Goal: Task Accomplishment & Management: Complete application form

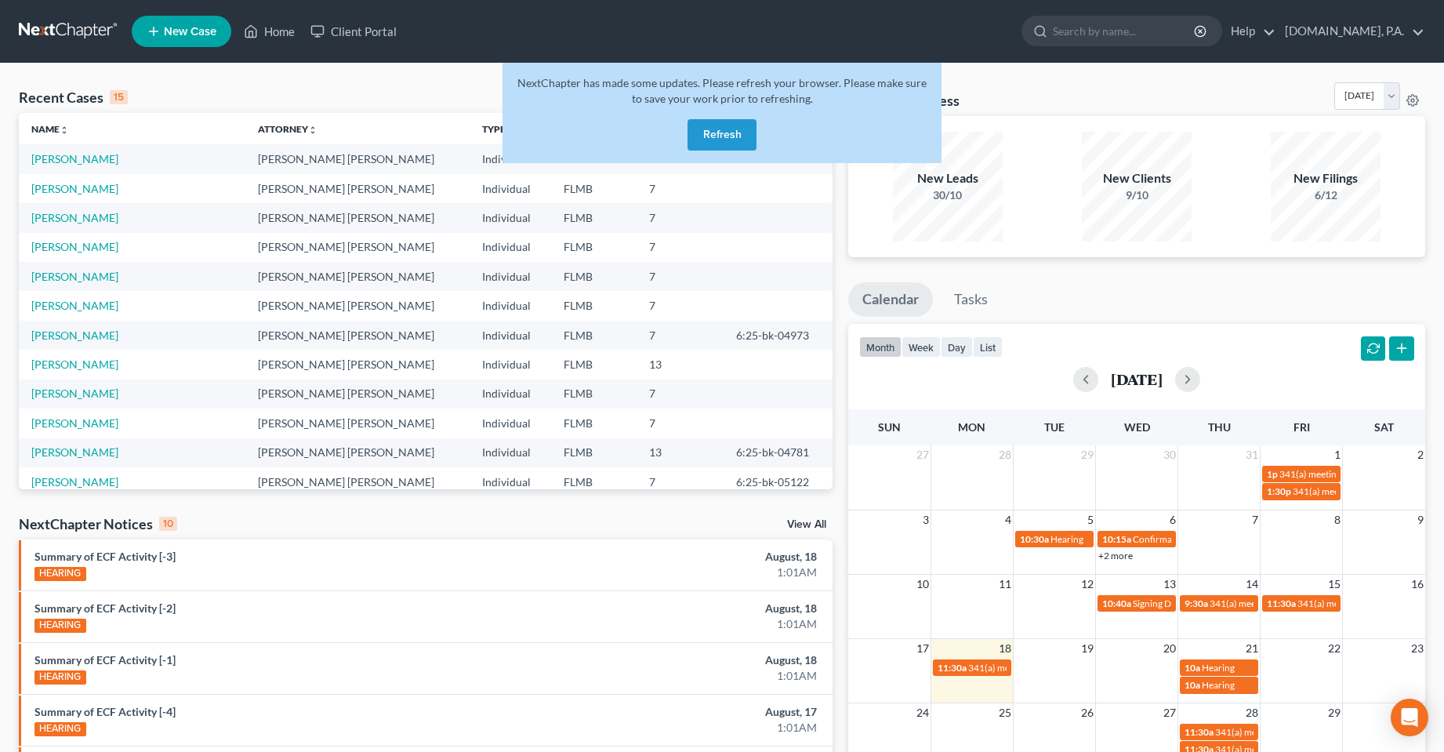
click at [709, 123] on button "Refresh" at bounding box center [721, 134] width 69 height 31
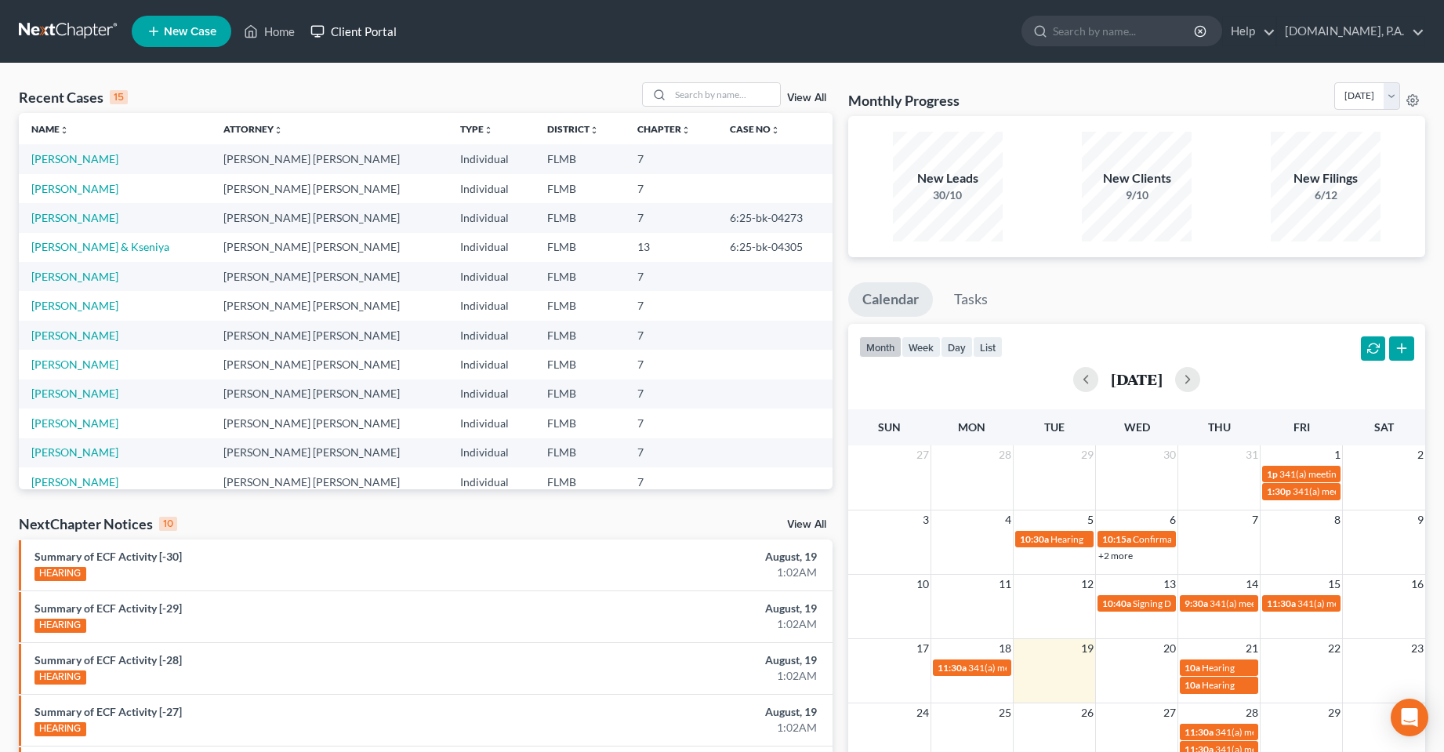
click at [395, 34] on link "Client Portal" at bounding box center [354, 31] width 102 height 28
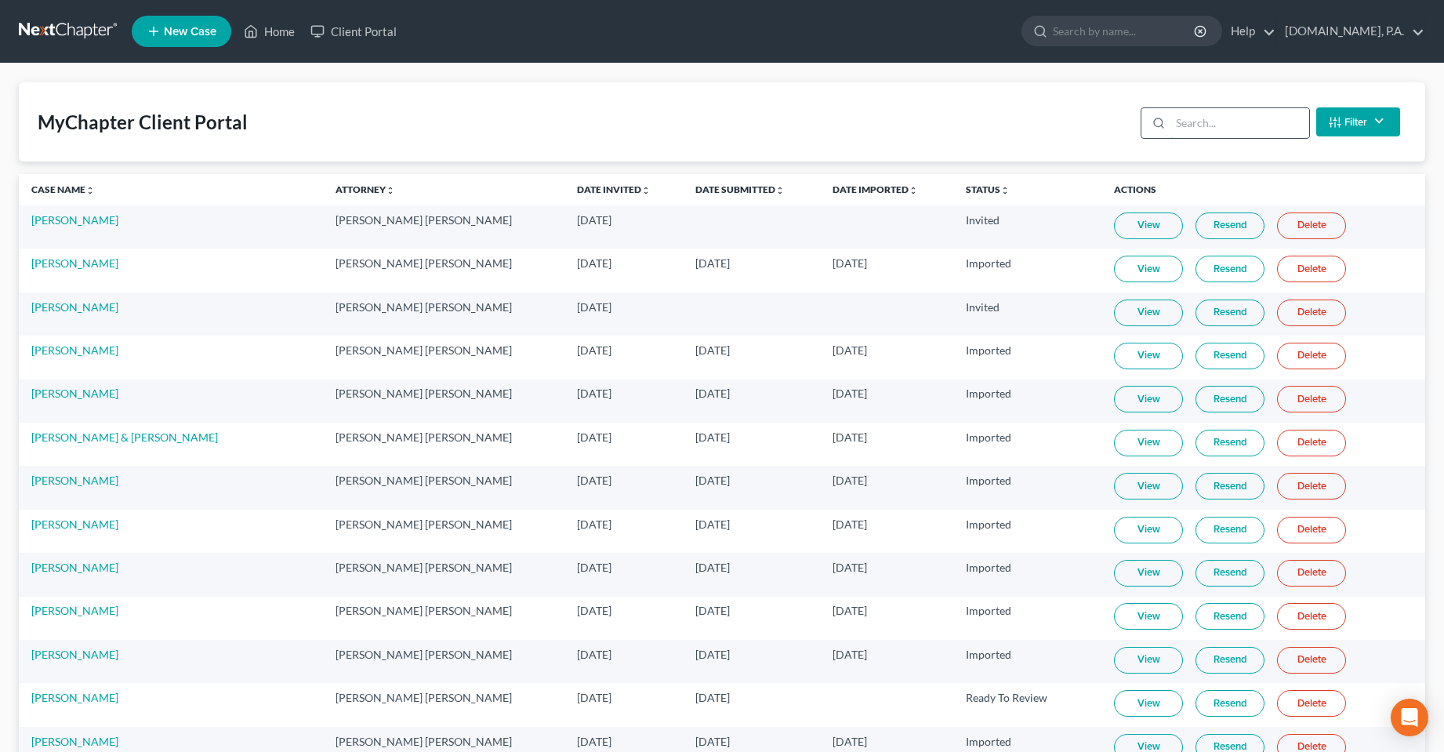
click at [1204, 127] on input "search" at bounding box center [1239, 123] width 139 height 30
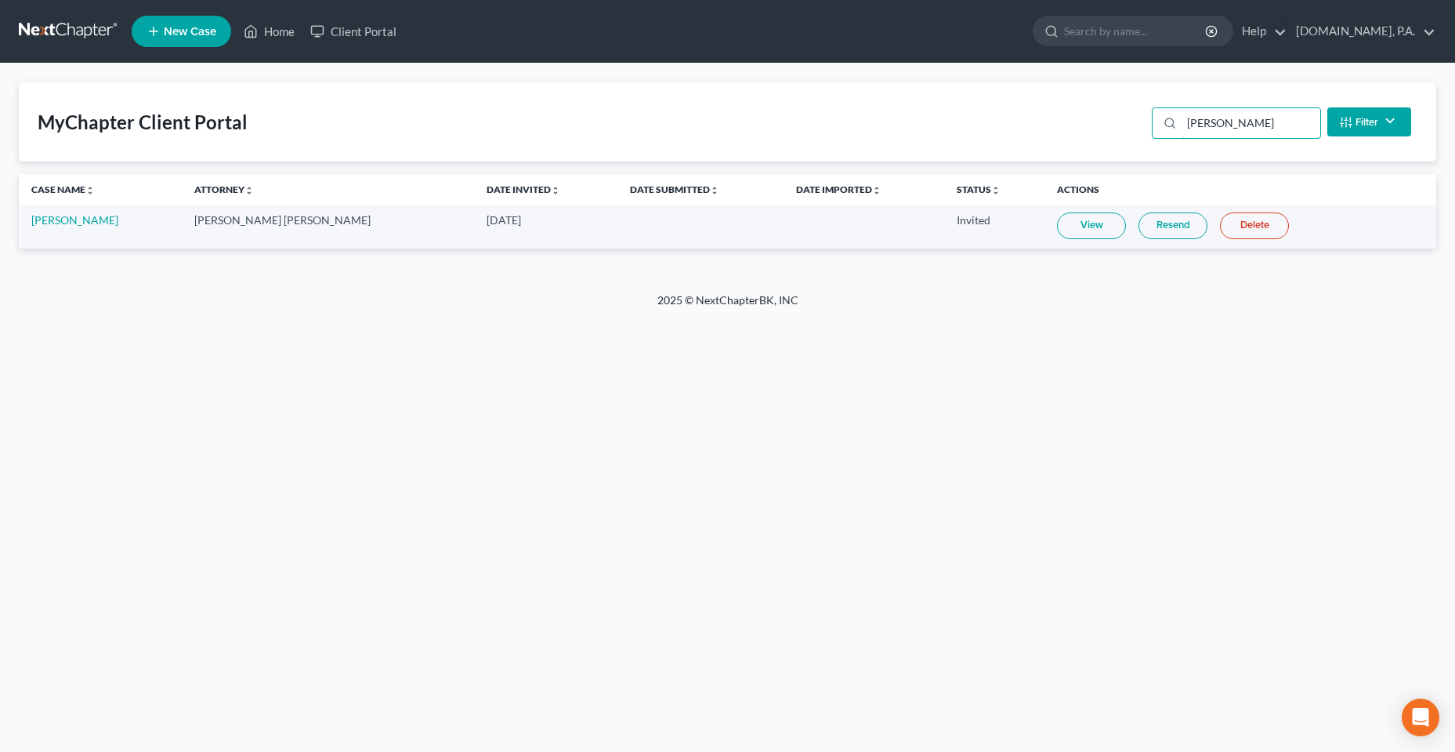
type input "shull"
click at [429, 384] on div "Home New Case Client Portal Fresh-Start.Law, P.A. chas@fresh-start.law My Accou…" at bounding box center [727, 376] width 1455 height 752
click at [1035, 285] on div "MyChapter Client Portal shull Filter Status Filter... Invited In Progress Ready…" at bounding box center [727, 177] width 1455 height 229
click at [1057, 233] on link "View" at bounding box center [1091, 225] width 69 height 27
click at [1145, 234] on link "Resend" at bounding box center [1173, 225] width 69 height 27
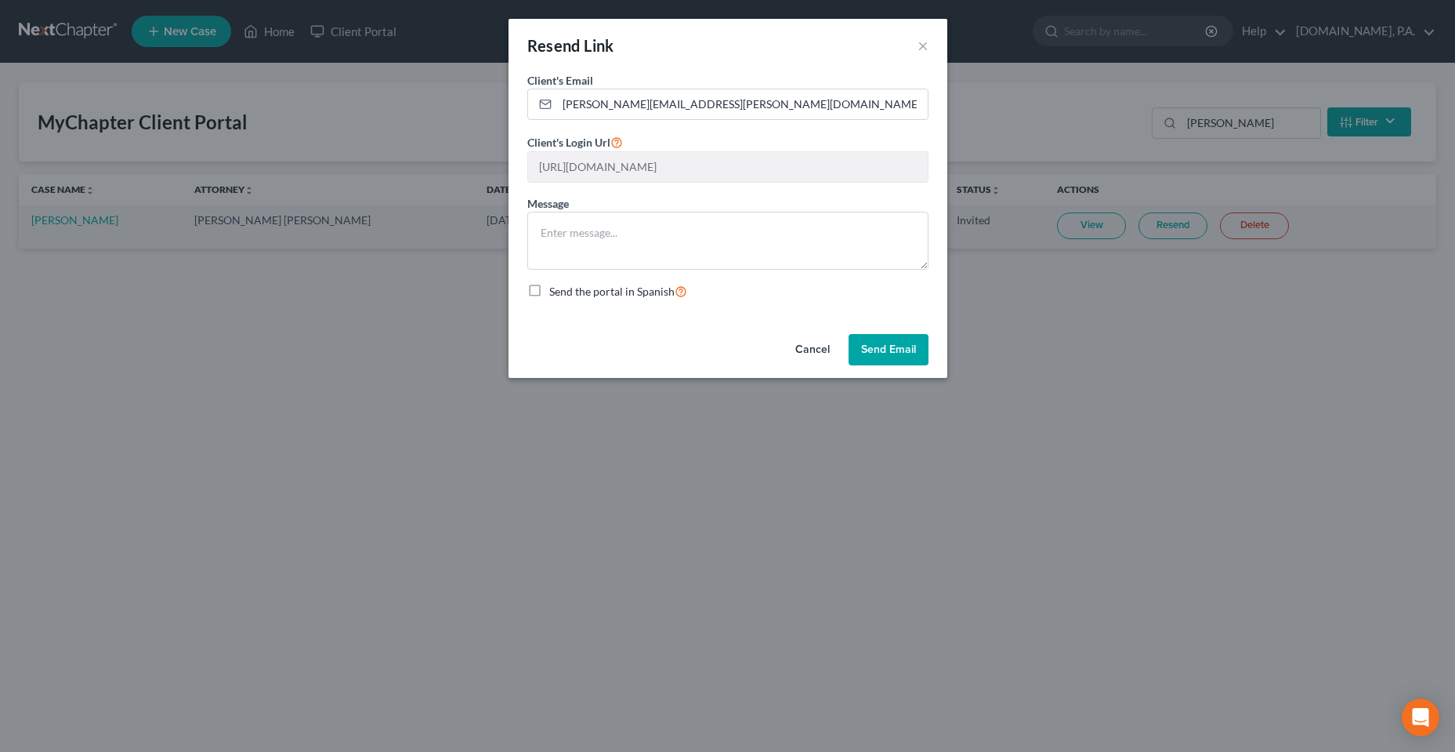
click at [811, 347] on button "Cancel" at bounding box center [813, 349] width 60 height 31
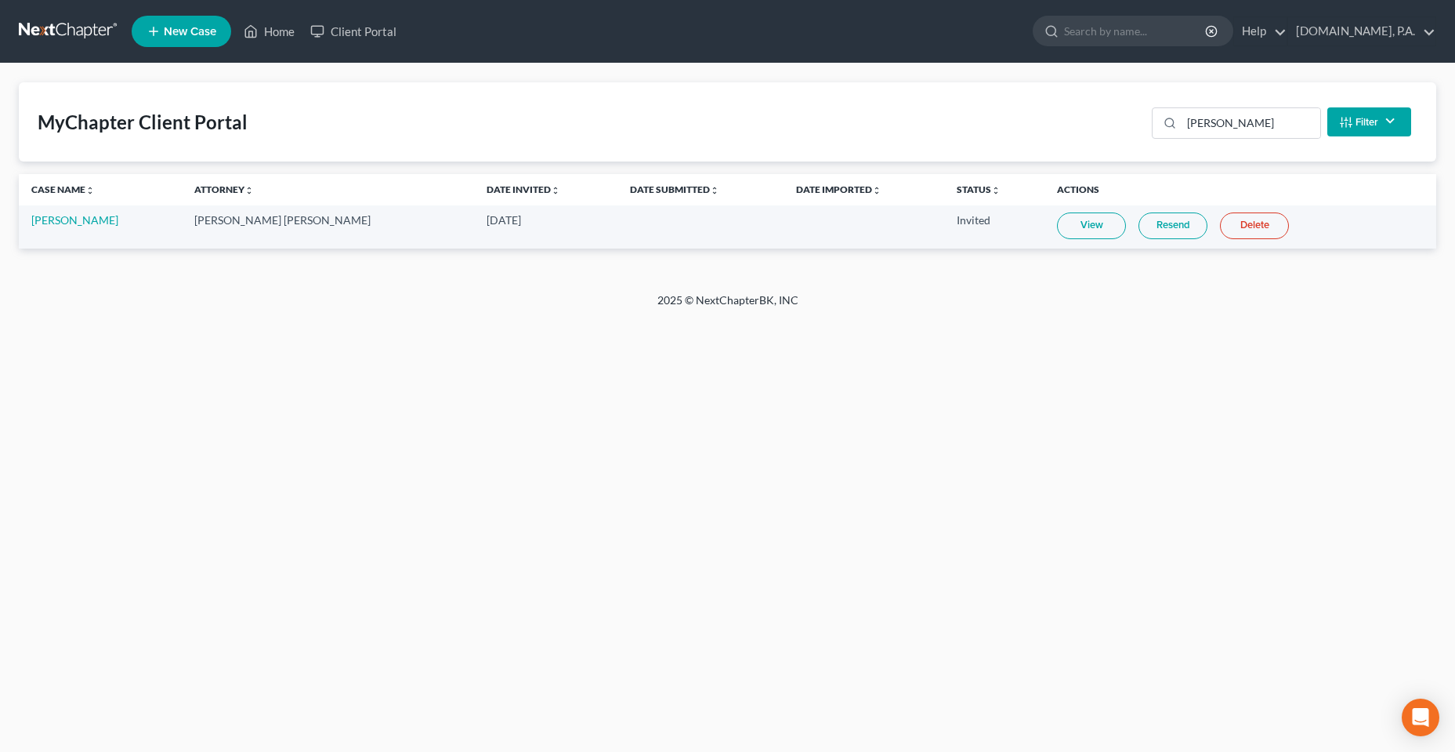
click at [552, 444] on div "Home New Case Client Portal Fresh-Start.Law, P.A. chas@fresh-start.law My Accou…" at bounding box center [727, 376] width 1455 height 752
click at [348, 321] on div "Home New Case Client Portal Fresh-Start.Law, P.A. chas@fresh-start.law My Accou…" at bounding box center [727, 376] width 1455 height 752
drag, startPoint x: 255, startPoint y: 506, endPoint x: 309, endPoint y: 487, distance: 57.3
click at [263, 504] on div "Home New Case Client Portal Fresh-Start.Law, P.A. chas@fresh-start.law My Accou…" at bounding box center [727, 376] width 1455 height 752
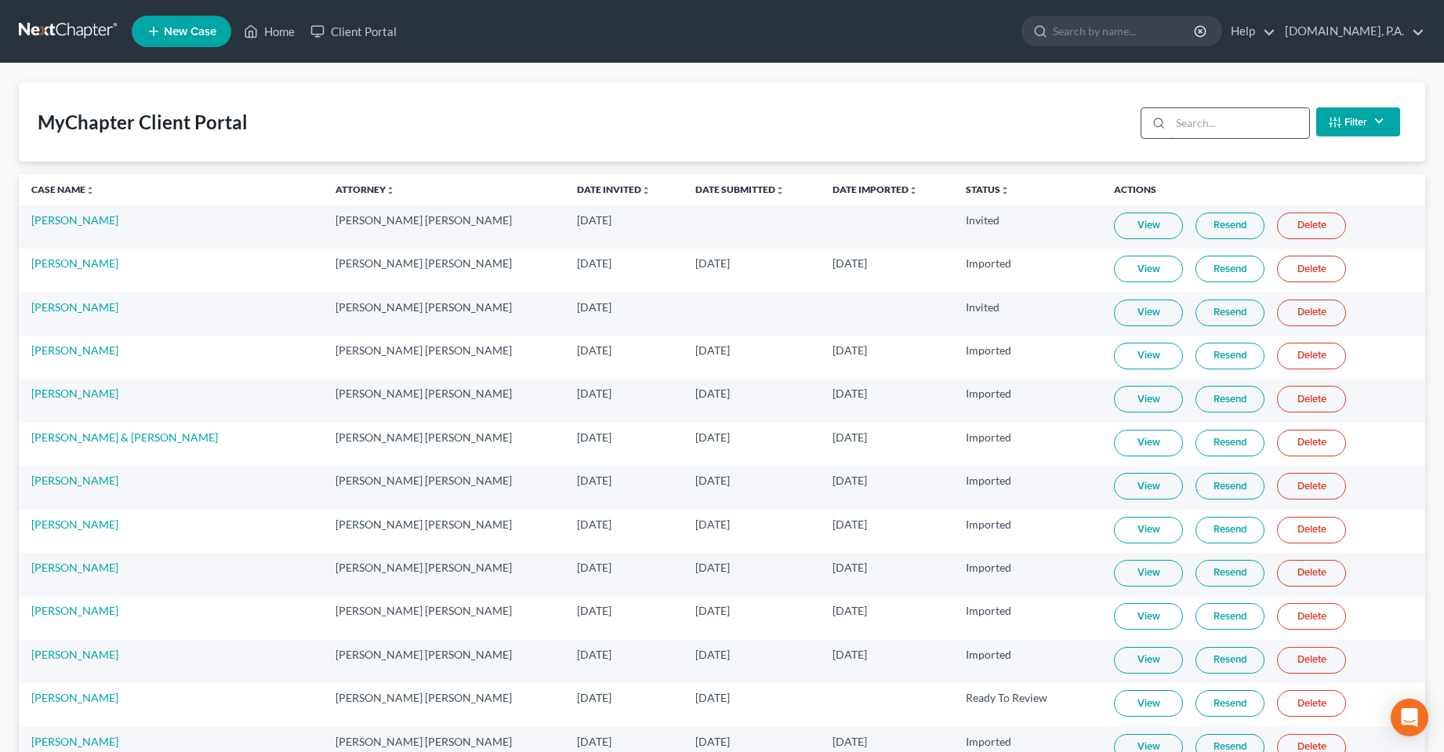
click at [1245, 113] on input "search" at bounding box center [1239, 123] width 139 height 30
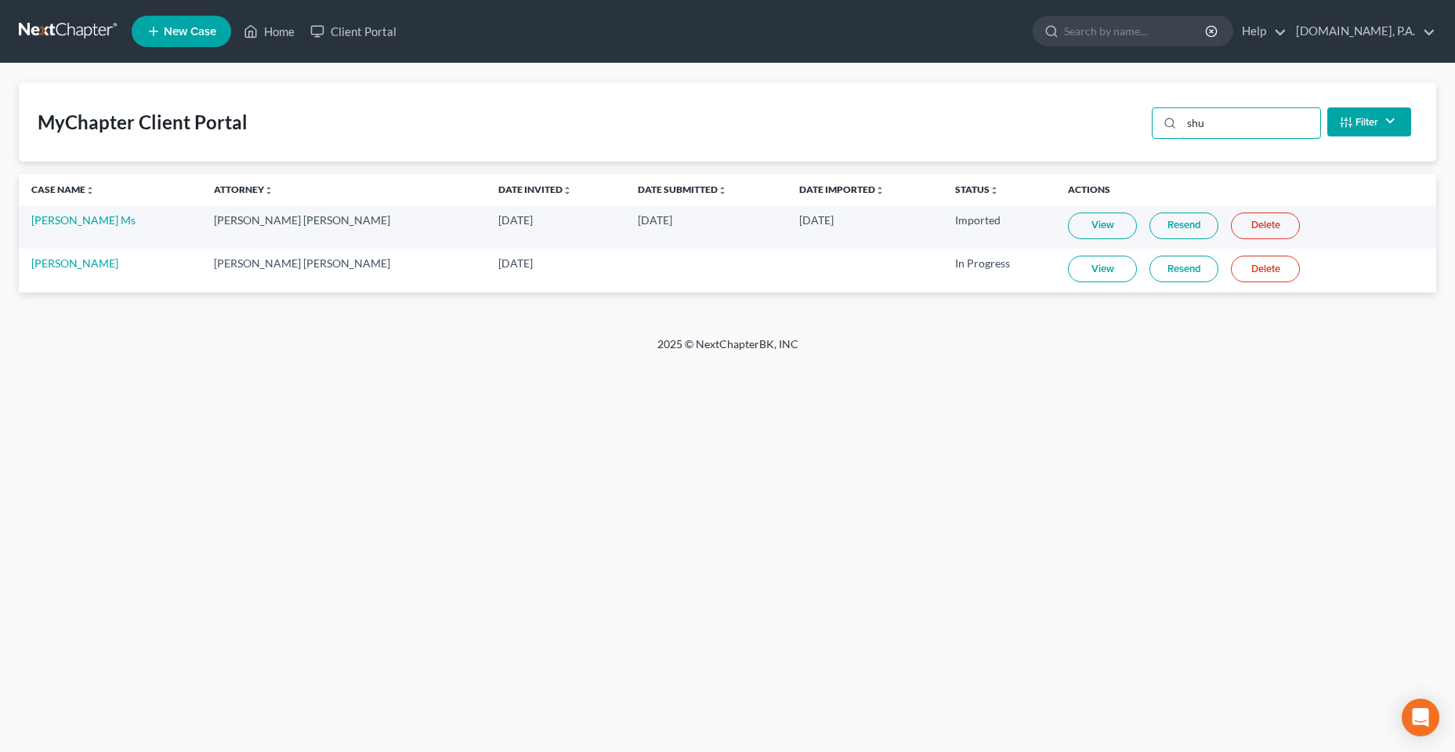
type input "shu"
click at [1010, 408] on div "Home New Case Client Portal Fresh-Start.Law, P.A. chas@fresh-start.law My Accou…" at bounding box center [727, 376] width 1455 height 752
click at [567, 480] on div "Home New Case Client Portal Fresh-Start.Law, P.A. chas@fresh-start.law My Accou…" at bounding box center [727, 376] width 1455 height 752
click at [105, 221] on link "Marcalee Shumaker Ms" at bounding box center [83, 219] width 104 height 13
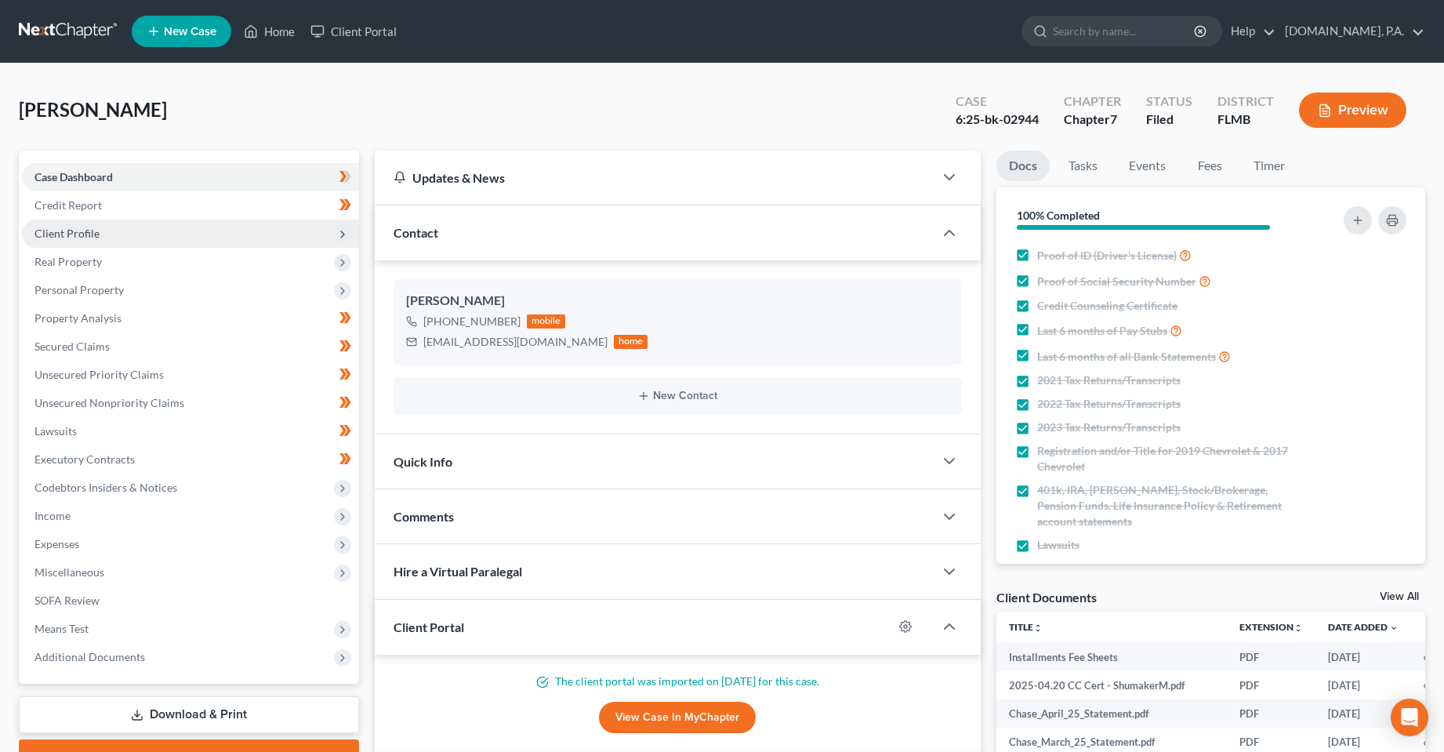
click at [104, 230] on span "Client Profile" at bounding box center [190, 233] width 337 height 28
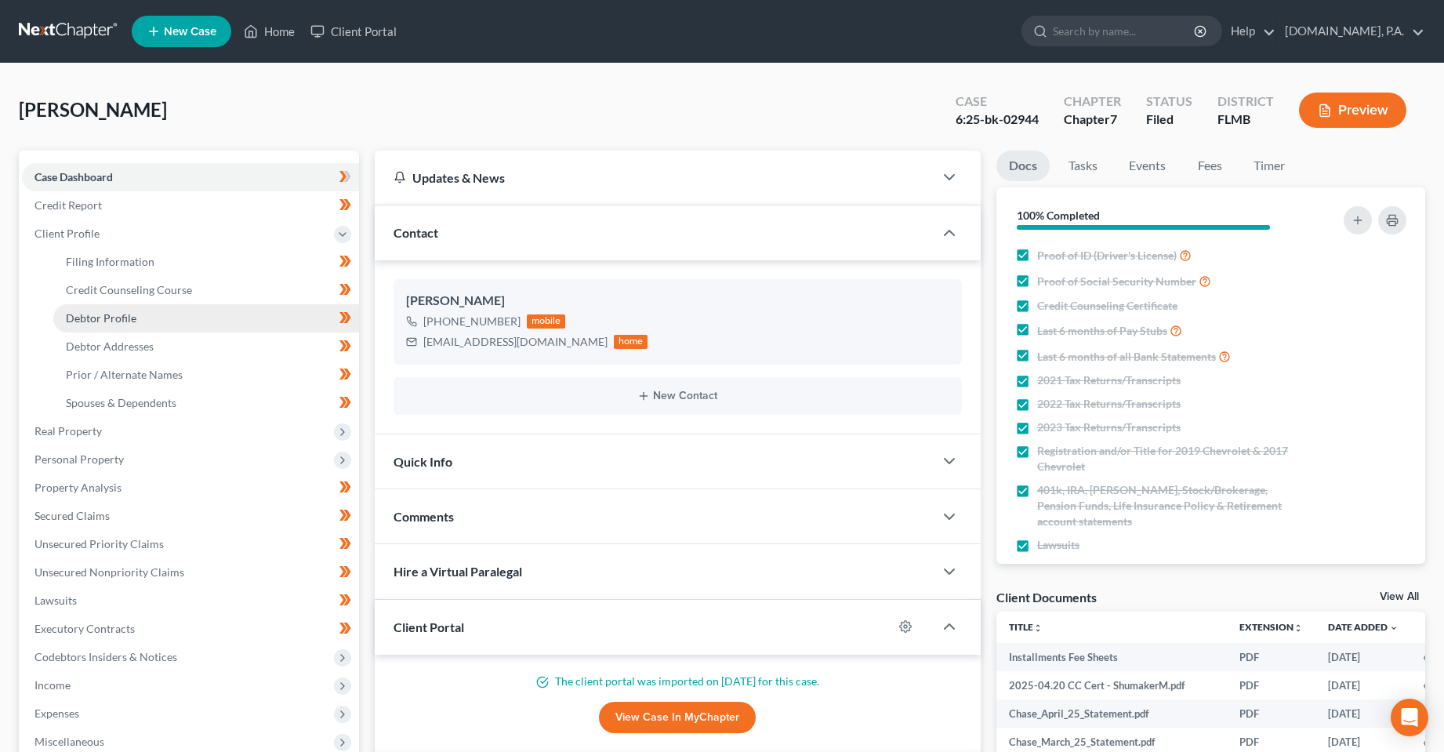
click at [123, 317] on span "Debtor Profile" at bounding box center [101, 317] width 71 height 13
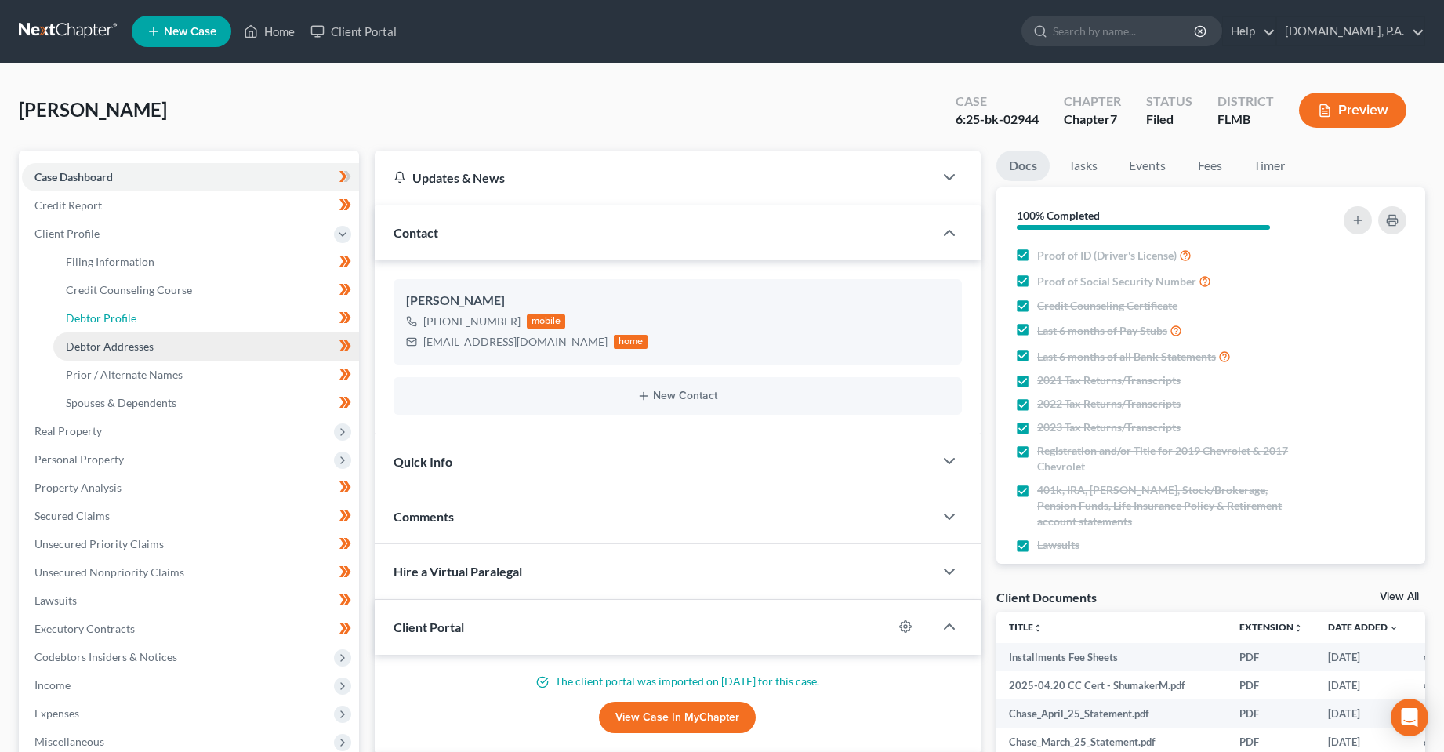
select select "0"
select select "1"
